Goal: Task Accomplishment & Management: Manage account settings

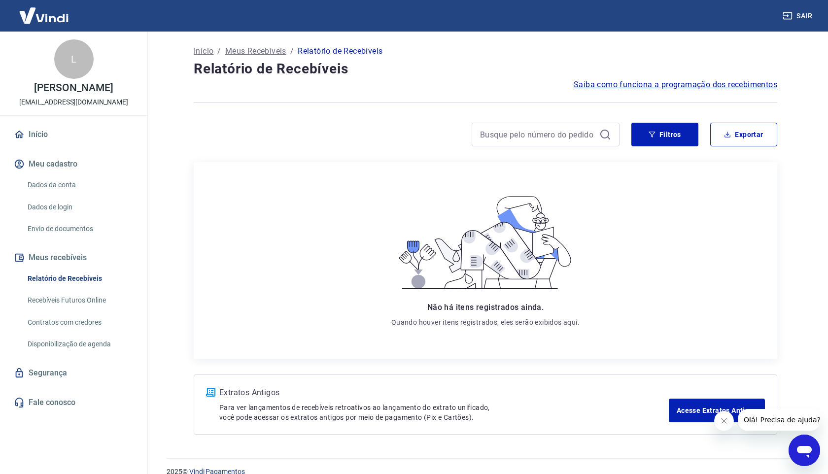
click at [74, 69] on div "L" at bounding box center [73, 58] width 39 height 39
click at [34, 139] on link "Início" at bounding box center [74, 135] width 124 height 22
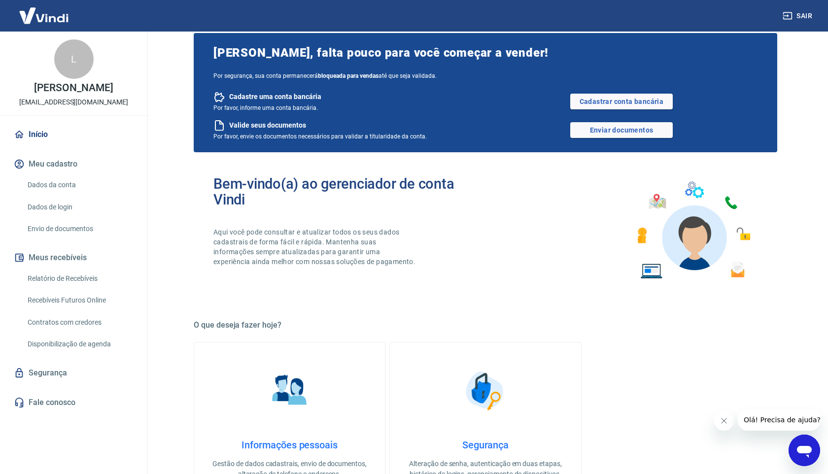
scroll to position [30, 0]
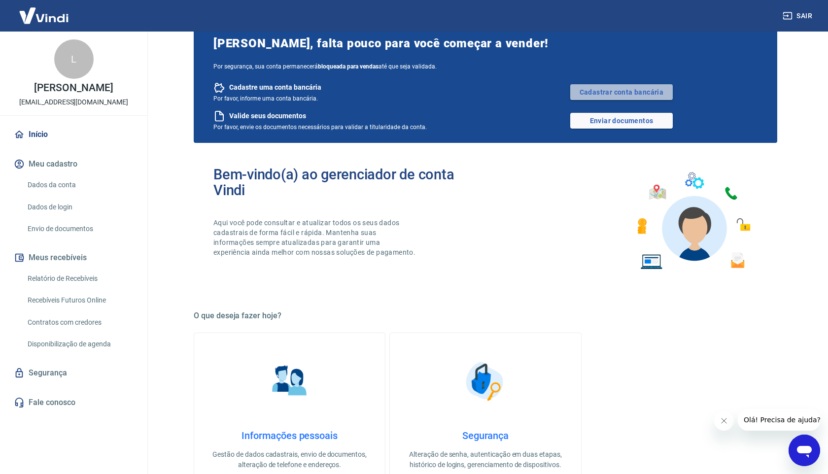
click at [636, 91] on link "Cadastrar conta bancária" at bounding box center [621, 92] width 103 height 16
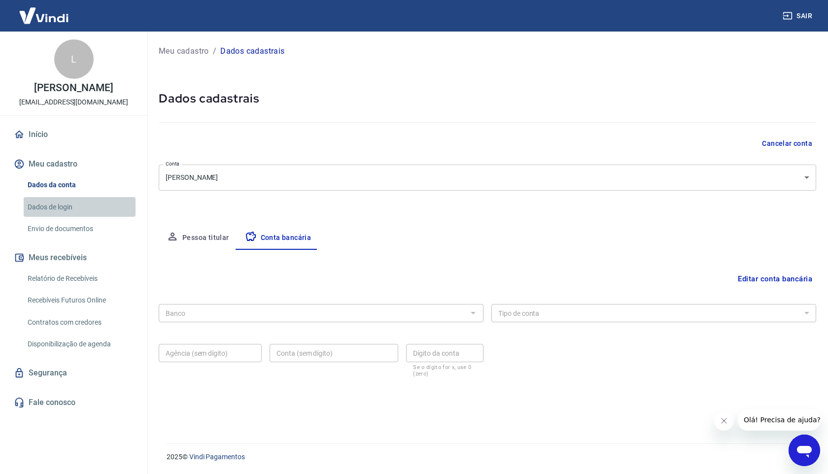
click at [41, 208] on link "Dados de login" at bounding box center [80, 207] width 112 height 20
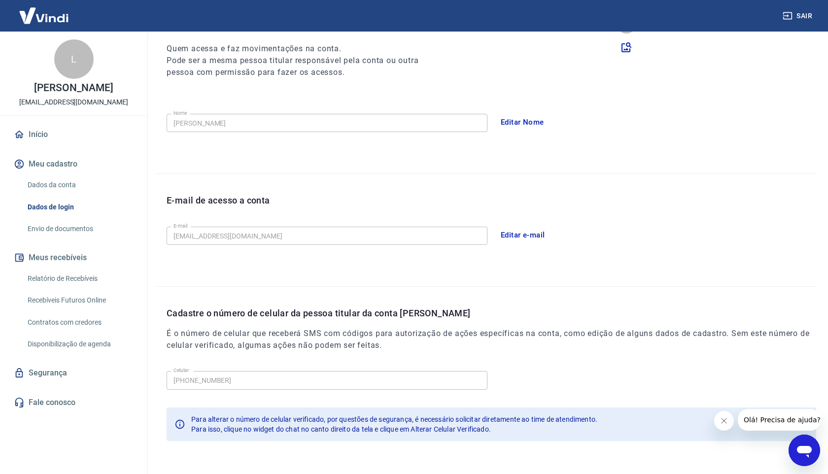
scroll to position [157, 0]
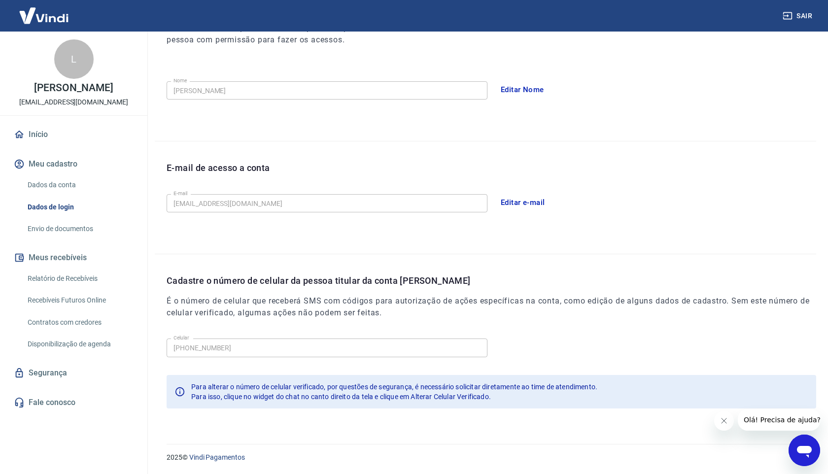
click at [40, 374] on link "Segurança" at bounding box center [74, 373] width 124 height 22
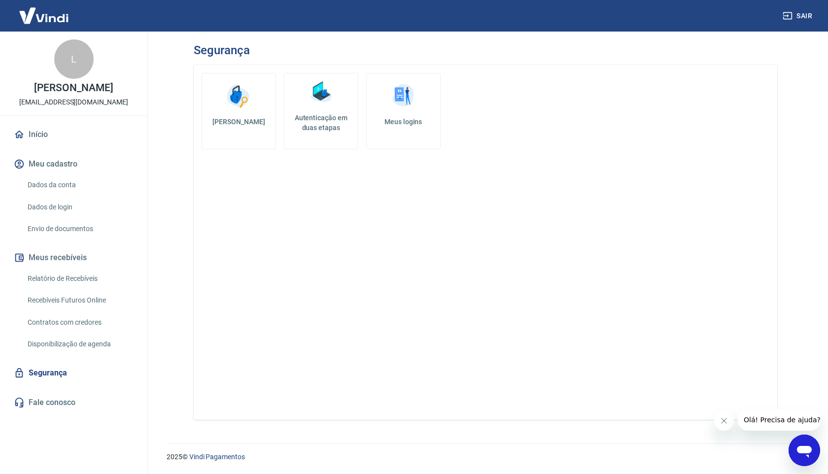
click at [63, 138] on link "Início" at bounding box center [74, 135] width 124 height 22
